Goal: Obtain resource: Download file/media

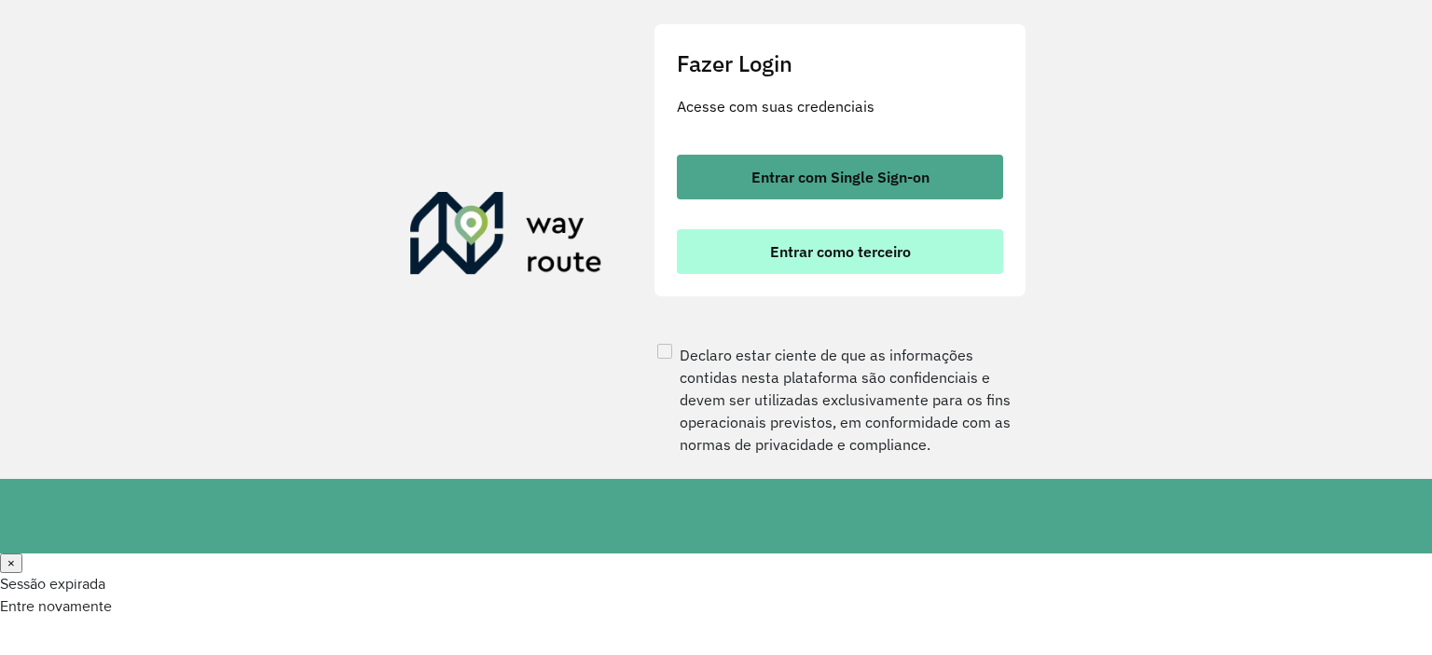
click at [886, 274] on button "Entrar como terceiro" at bounding box center [840, 251] width 326 height 45
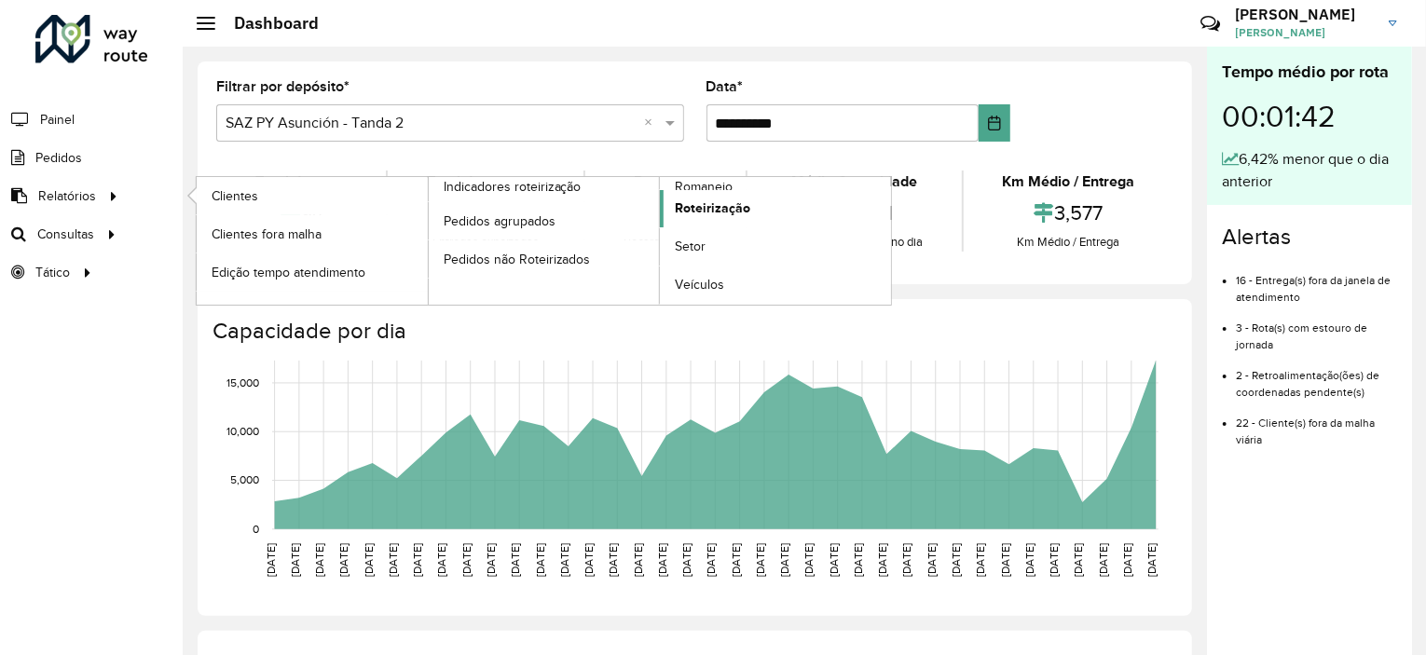
click at [712, 209] on span "Roteirização" at bounding box center [713, 209] width 76 height 20
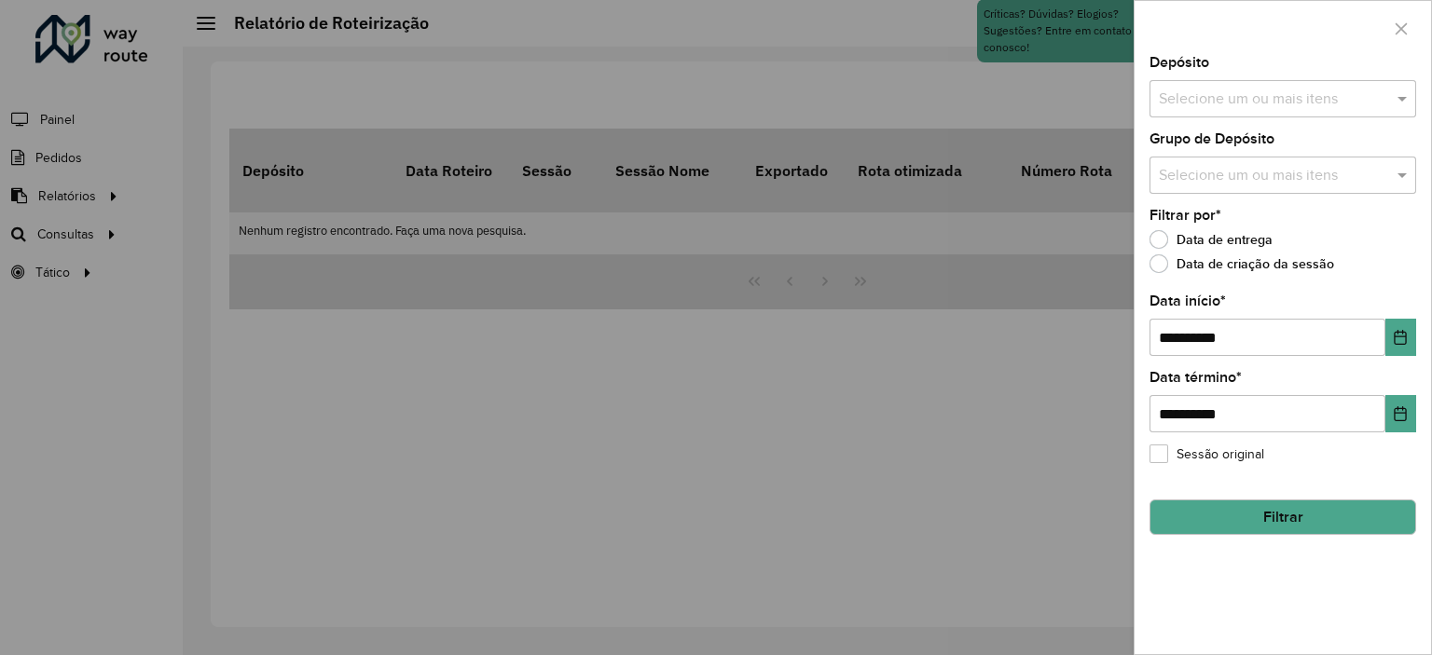
click at [1212, 89] on input "text" at bounding box center [1273, 100] width 239 height 22
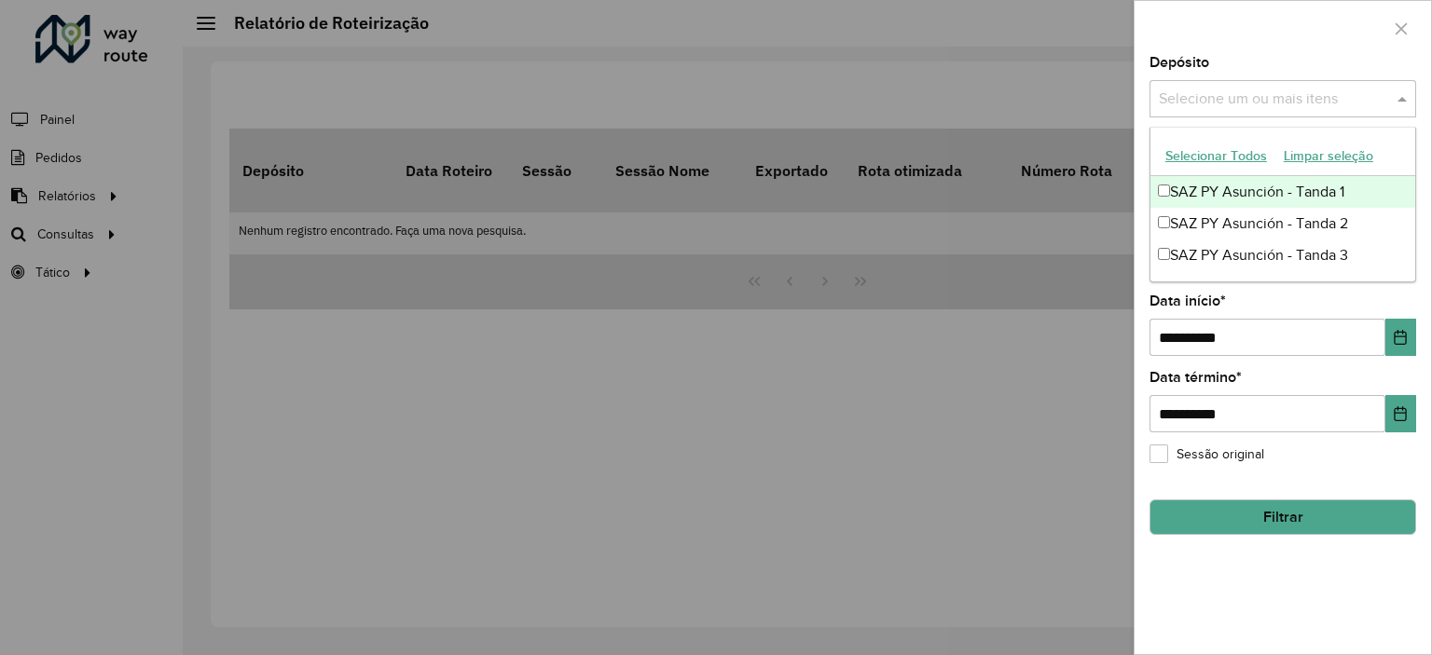
click at [1202, 146] on button "Selecionar Todos" at bounding box center [1216, 156] width 118 height 29
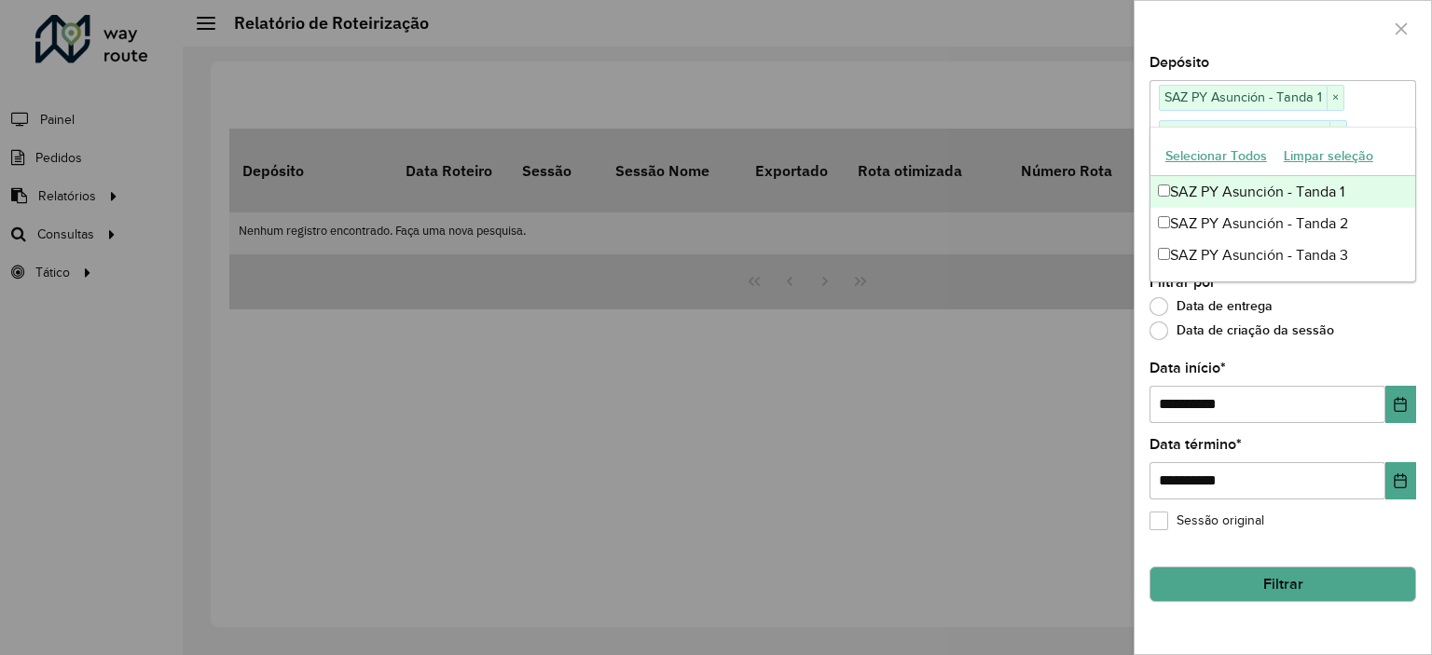
click at [1206, 35] on div at bounding box center [1283, 28] width 296 height 55
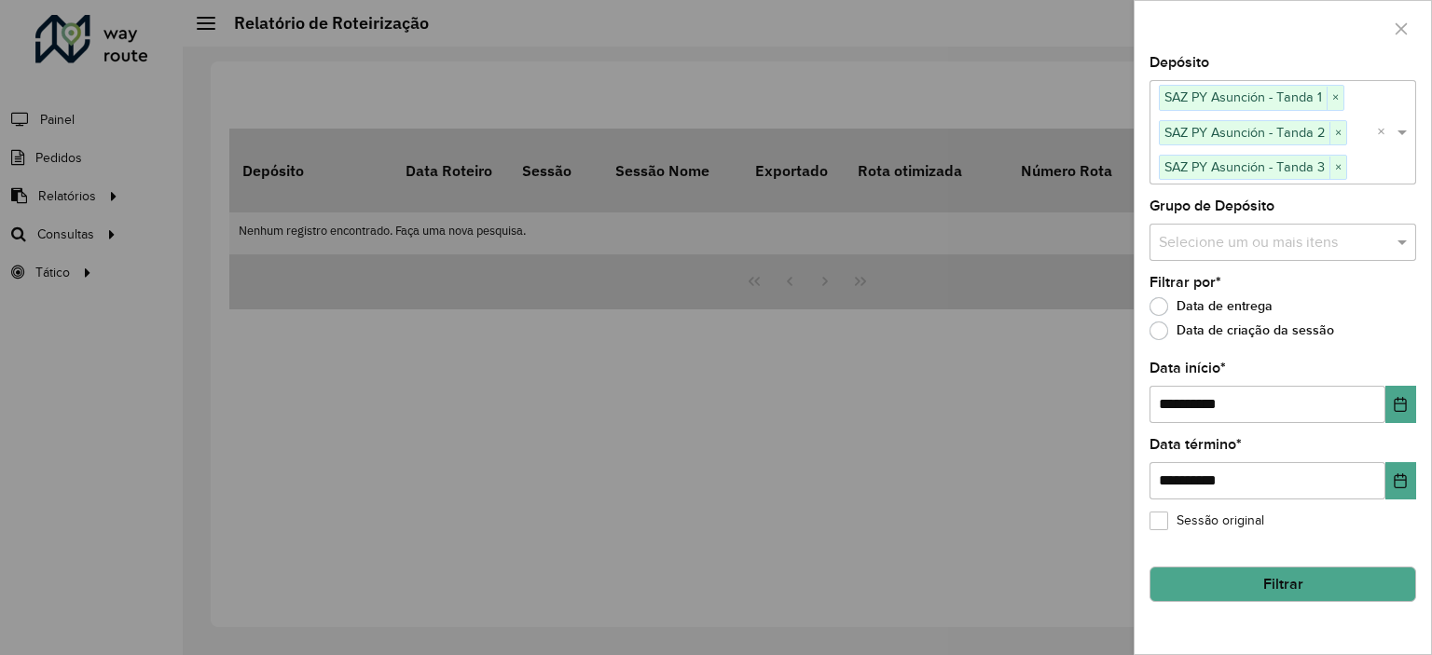
click at [1175, 227] on div "Selecione um ou mais itens" at bounding box center [1283, 242] width 267 height 37
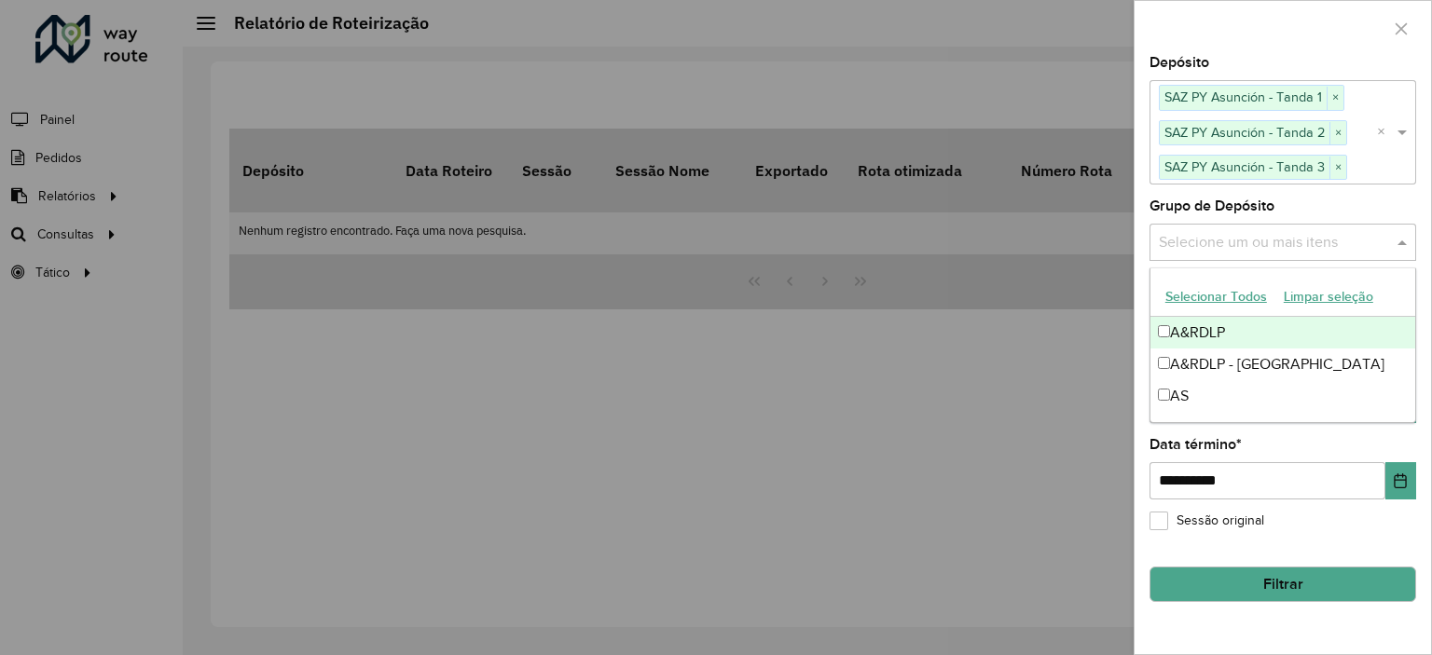
click at [1178, 296] on button "Selecionar Todos" at bounding box center [1216, 297] width 118 height 29
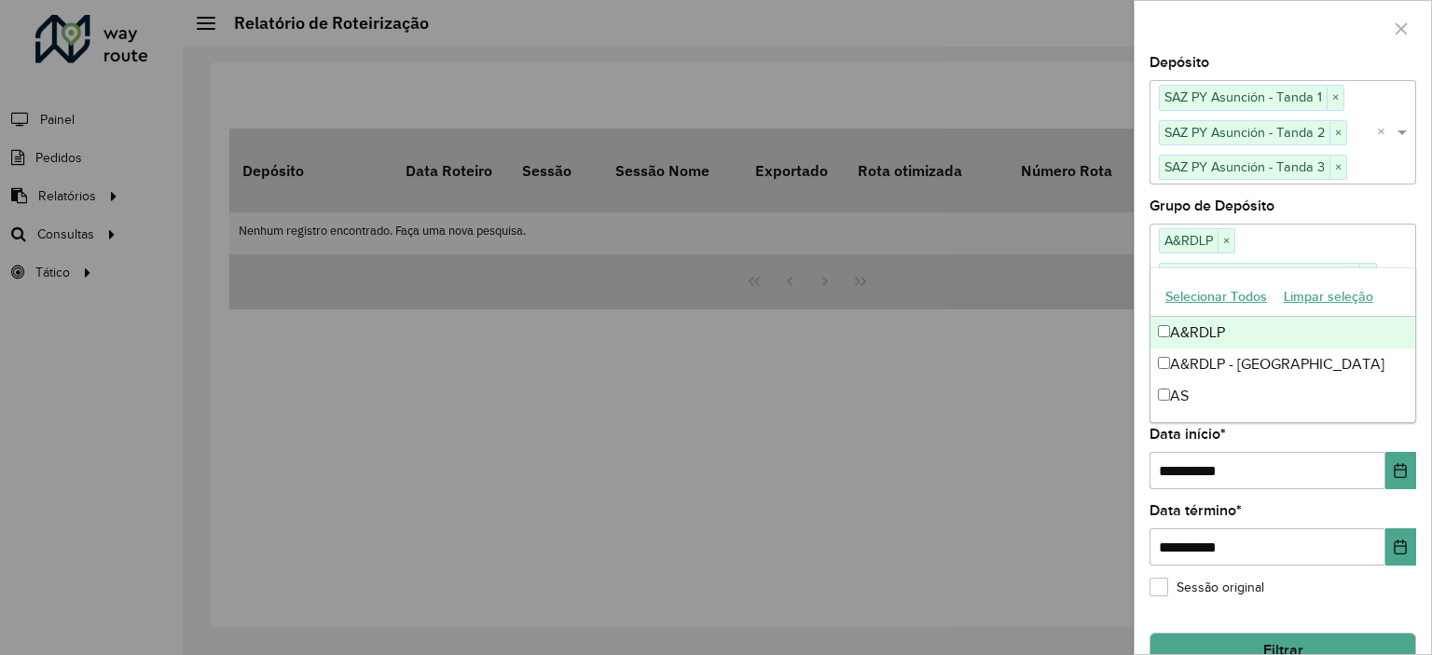
click at [1186, 37] on div at bounding box center [1283, 28] width 296 height 55
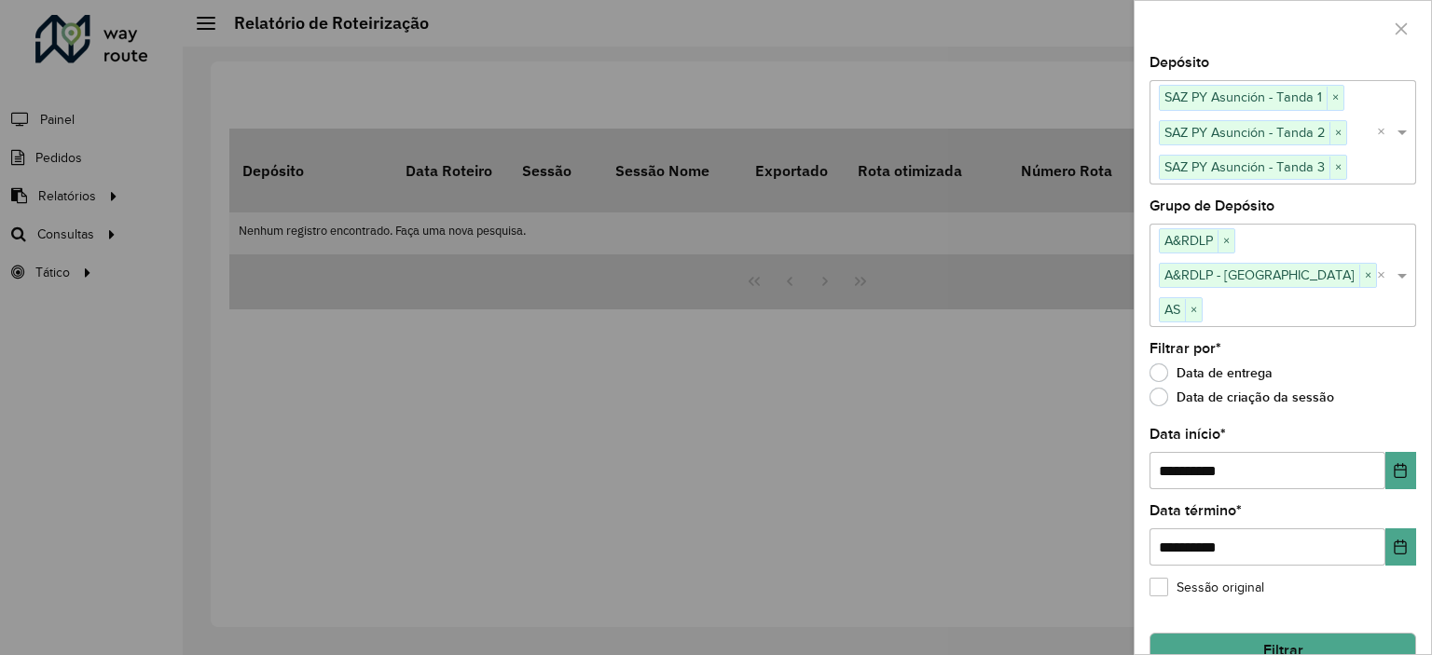
click at [1252, 633] on button "Filtrar" at bounding box center [1283, 650] width 267 height 35
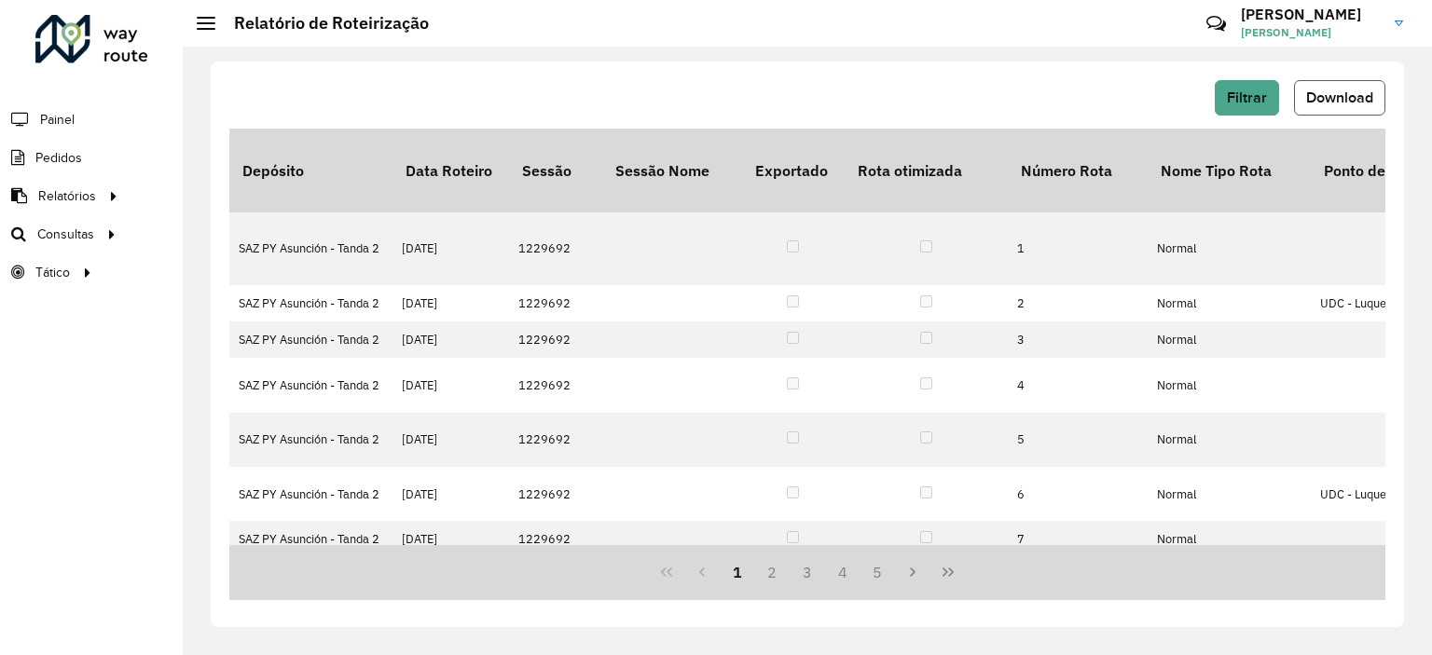
click at [1371, 83] on button "Download" at bounding box center [1339, 97] width 91 height 35
